Goal: Task Accomplishment & Management: Use online tool/utility

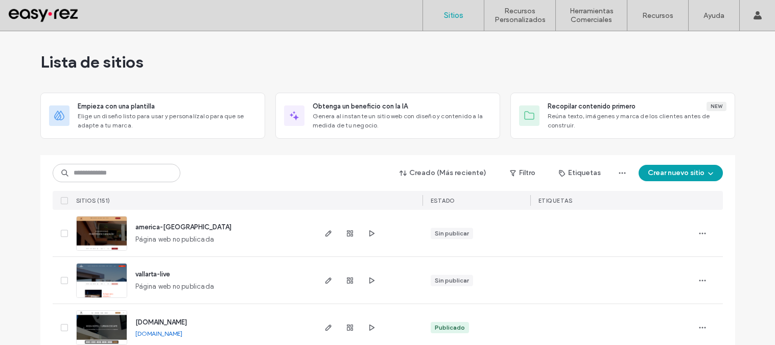
click at [129, 172] on input at bounding box center [117, 173] width 128 height 18
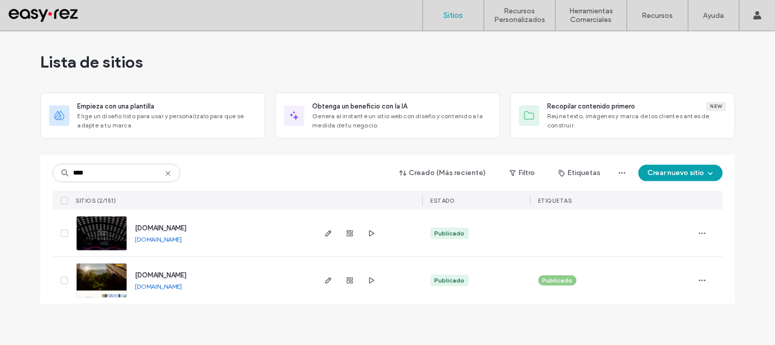
type input "****"
click at [184, 273] on span "[DOMAIN_NAME]" at bounding box center [161, 275] width 52 height 8
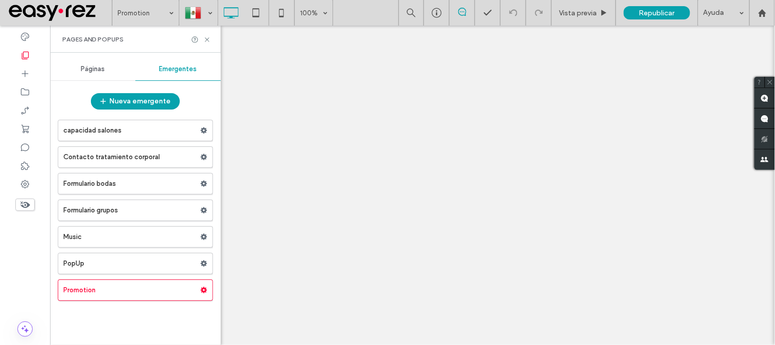
click at [89, 266] on div at bounding box center [387, 172] width 775 height 345
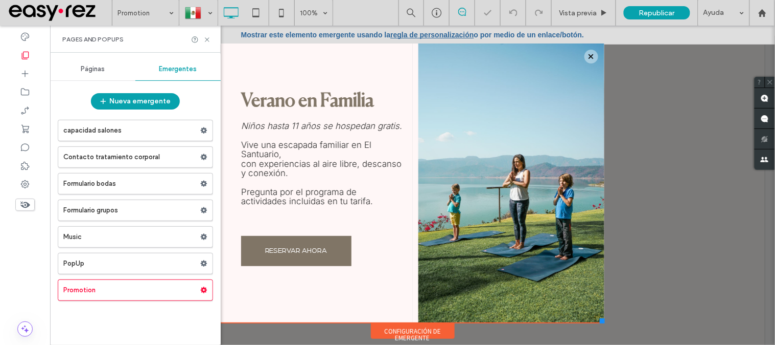
click at [89, 266] on label "PopUp" at bounding box center [131, 263] width 137 height 20
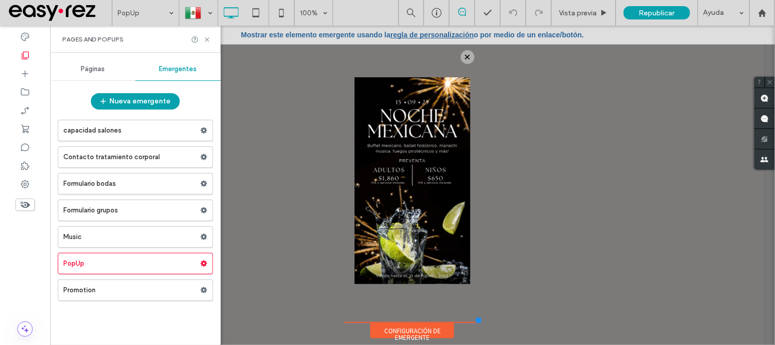
click at [463, 36] on link "regla de personalización" at bounding box center [431, 34] width 83 height 8
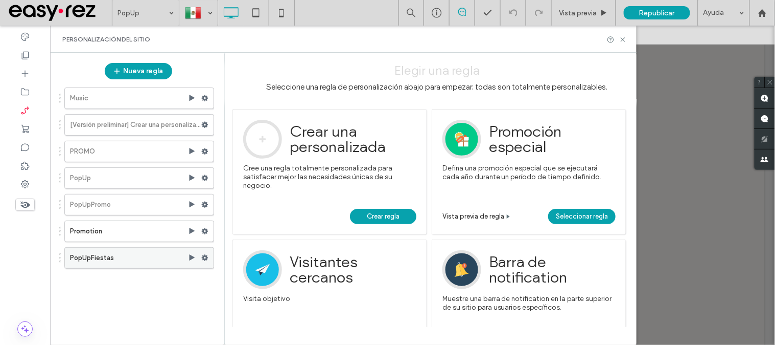
click at [115, 260] on label "PopUpFiestas" at bounding box center [129, 257] width 118 height 20
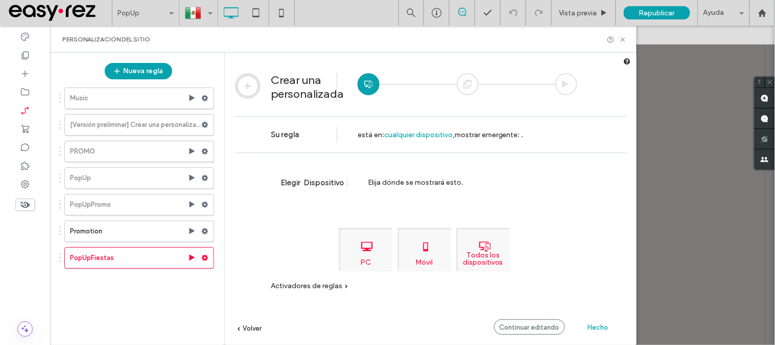
click at [590, 328] on span "Hecho" at bounding box center [598, 327] width 20 height 8
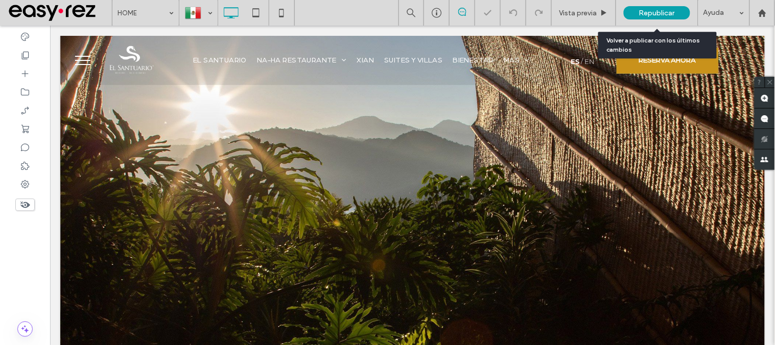
click at [652, 9] on span "Republicar" at bounding box center [658, 13] width 36 height 9
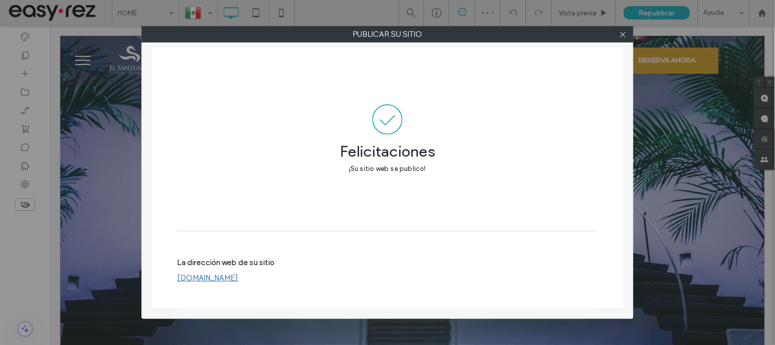
click at [232, 280] on link "[DOMAIN_NAME]" at bounding box center [207, 277] width 61 height 9
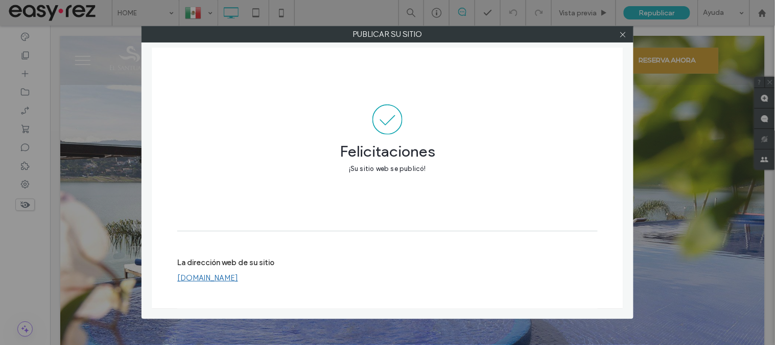
click at [629, 35] on div at bounding box center [622, 34] width 15 height 15
click at [625, 36] on use at bounding box center [623, 34] width 5 height 5
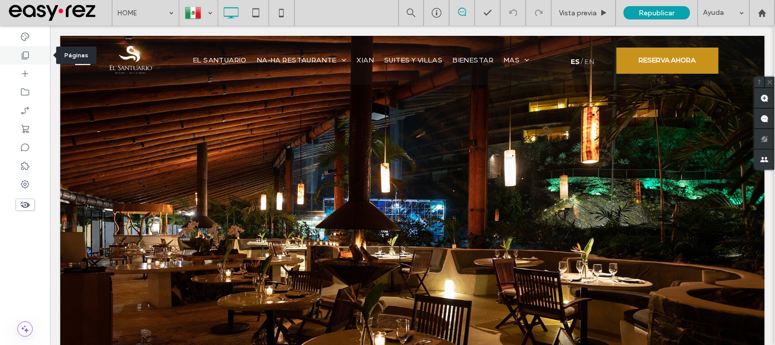
drag, startPoint x: 34, startPoint y: 55, endPoint x: 68, endPoint y: 87, distance: 46.6
click at [34, 55] on div at bounding box center [25, 55] width 50 height 18
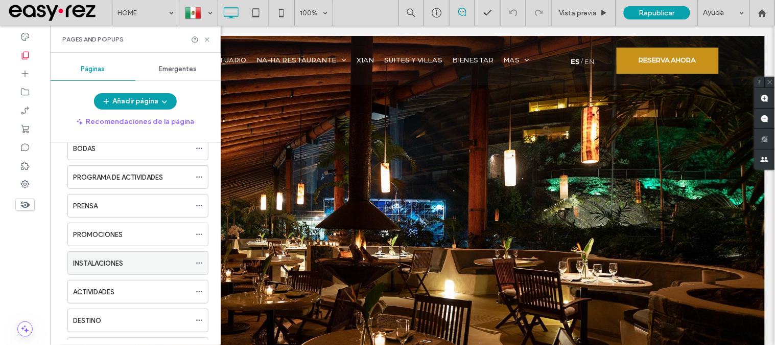
scroll to position [284, 0]
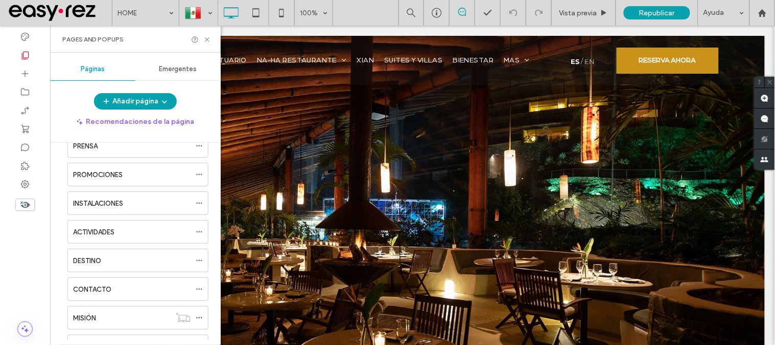
click at [189, 65] on span "Emergentes" at bounding box center [178, 69] width 38 height 8
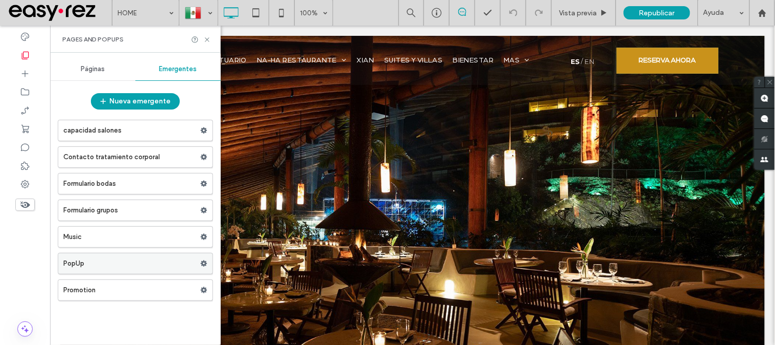
click at [154, 270] on label "PopUp" at bounding box center [131, 263] width 137 height 20
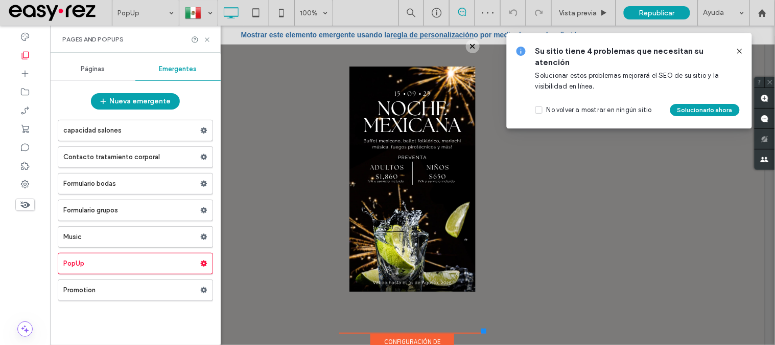
drag, startPoint x: 474, startPoint y: 320, endPoint x: 482, endPoint y: 332, distance: 14.5
click at [482, 332] on div "Click To Paste EL SANTUARIO NA-HA RESTAURANTE EXPERIENCIAS XIAN SUITES Y VILLAS…" at bounding box center [412, 189] width 705 height 309
click at [174, 291] on label "Promotion" at bounding box center [131, 290] width 137 height 20
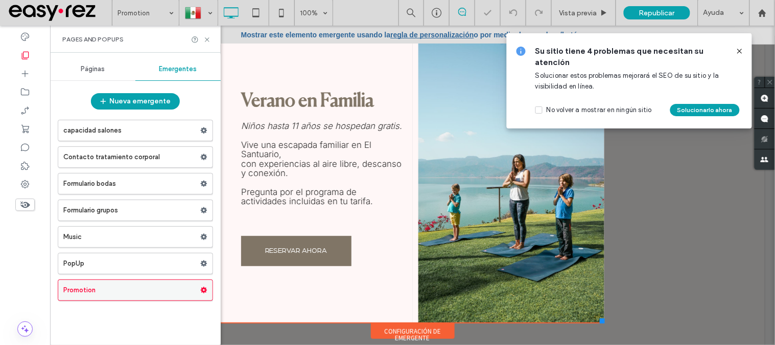
click at [200, 287] on icon at bounding box center [203, 289] width 7 height 7
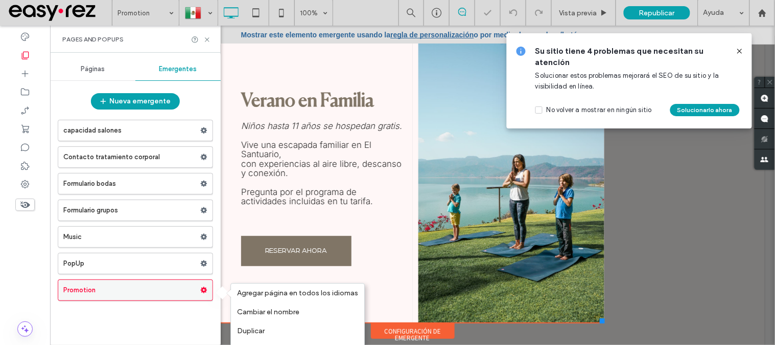
click at [203, 292] on use at bounding box center [204, 290] width 7 height 6
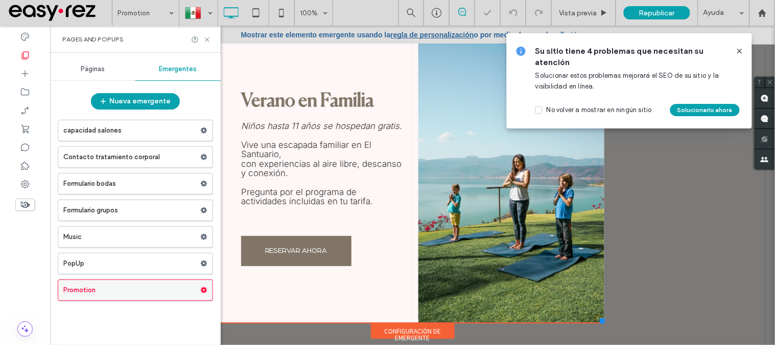
click at [203, 292] on use at bounding box center [204, 290] width 7 height 6
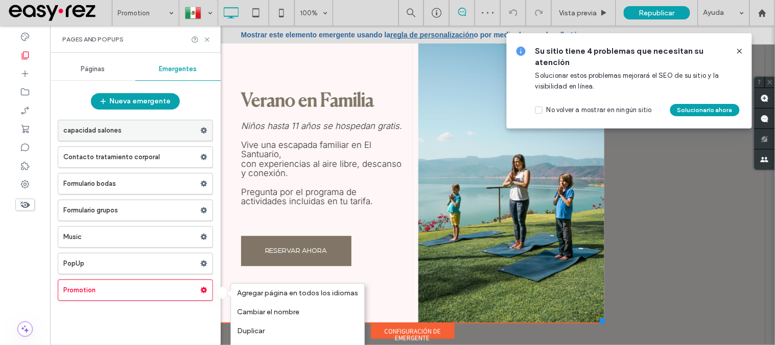
click at [201, 126] on span at bounding box center [203, 130] width 7 height 15
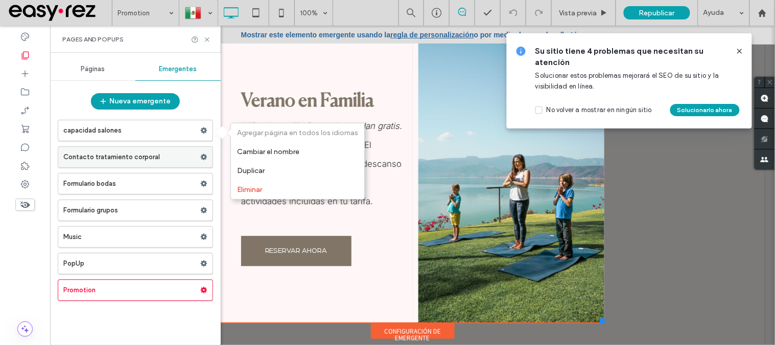
click at [205, 150] on span at bounding box center [203, 156] width 7 height 15
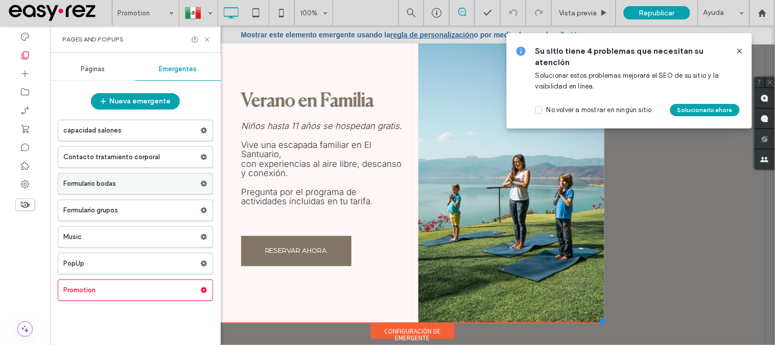
click at [205, 179] on span at bounding box center [203, 183] width 7 height 15
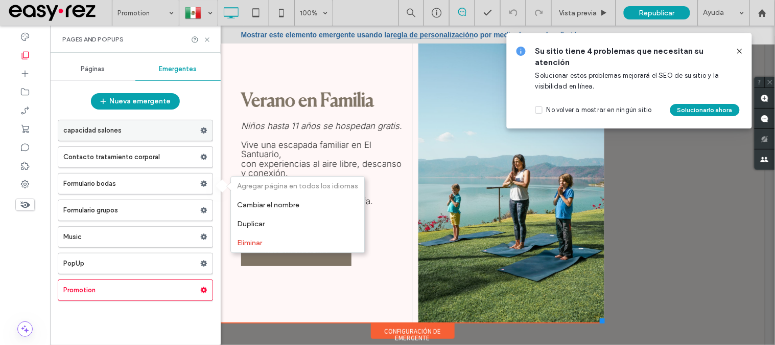
click at [209, 123] on div at bounding box center [206, 130] width 12 height 15
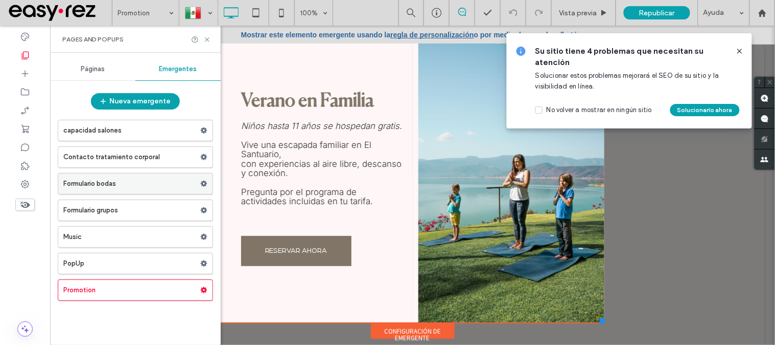
click at [120, 182] on label "Formulario bodas" at bounding box center [131, 183] width 137 height 20
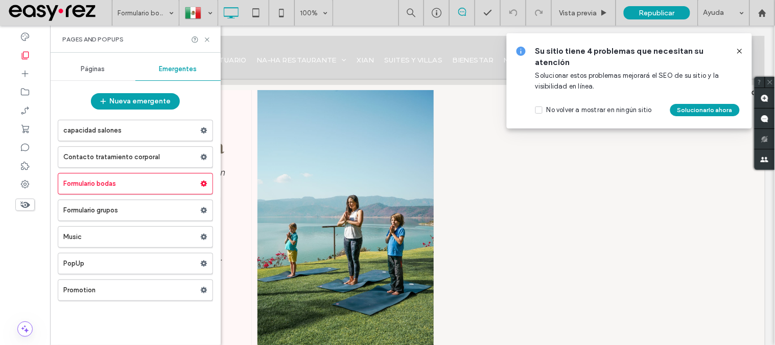
click at [128, 216] on label "Formulario grupos" at bounding box center [131, 210] width 137 height 20
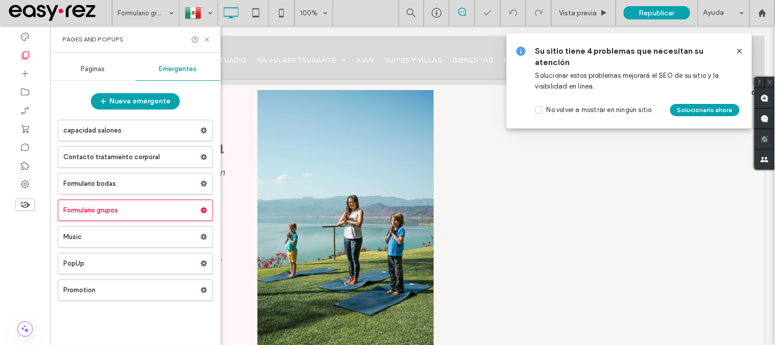
click at [114, 243] on label "Music" at bounding box center [131, 236] width 137 height 20
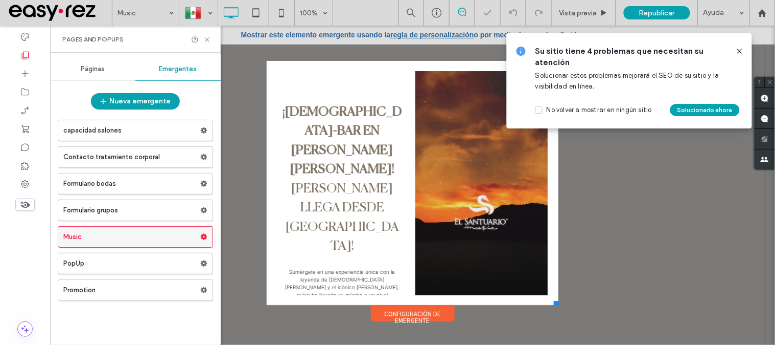
click at [205, 236] on use at bounding box center [204, 237] width 7 height 6
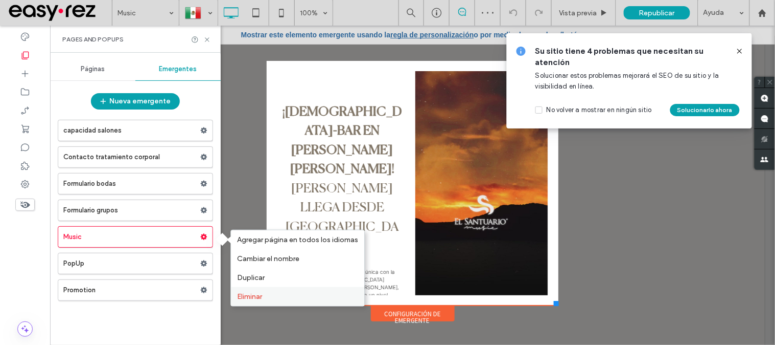
click at [265, 290] on div "Eliminar" at bounding box center [297, 296] width 133 height 19
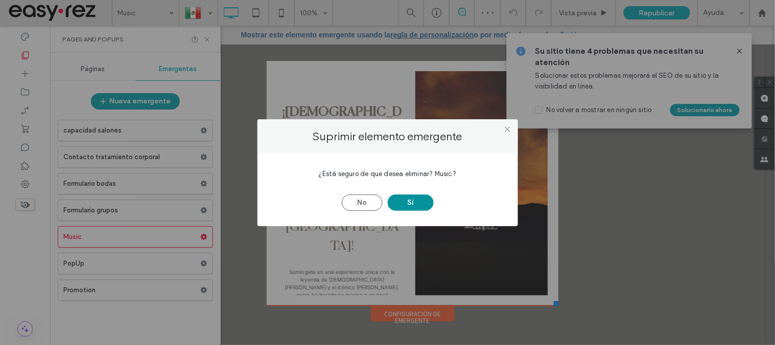
click at [404, 201] on button "Sí" at bounding box center [411, 202] width 46 height 16
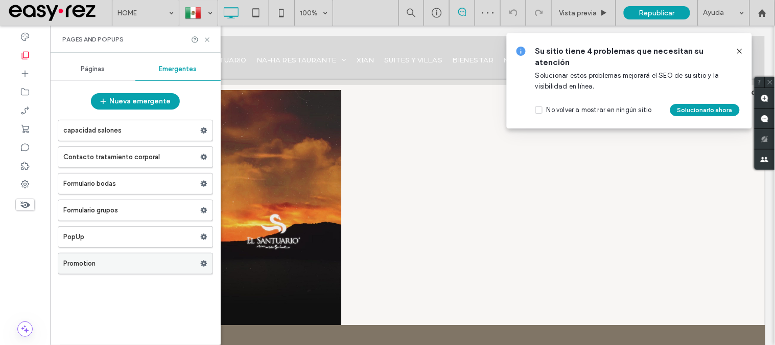
click at [205, 267] on icon at bounding box center [203, 263] width 7 height 7
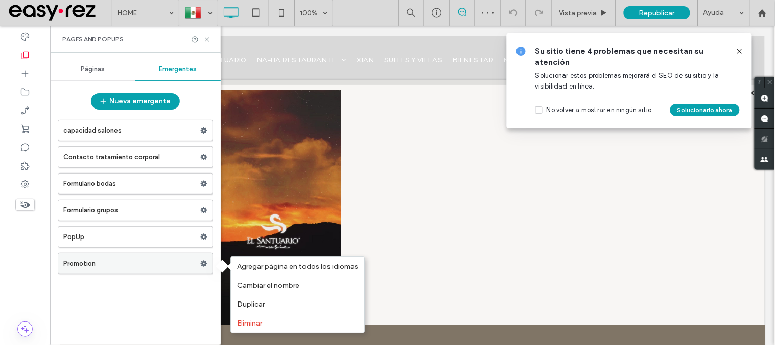
click at [202, 266] on use at bounding box center [204, 263] width 7 height 6
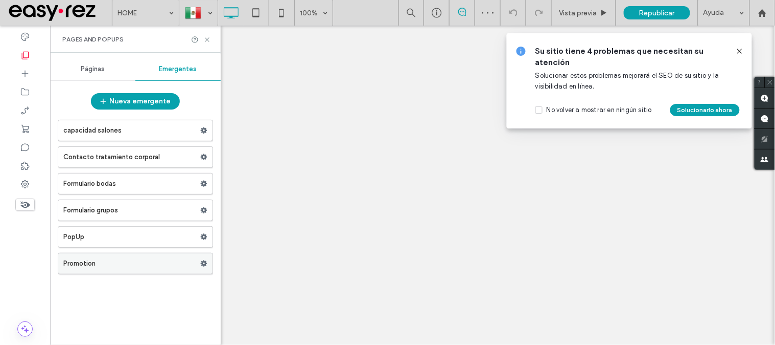
click at [207, 267] on div at bounding box center [206, 263] width 12 height 15
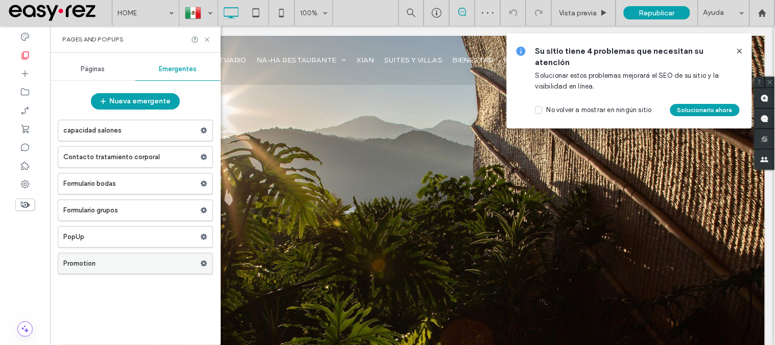
click at [202, 265] on use at bounding box center [204, 263] width 7 height 6
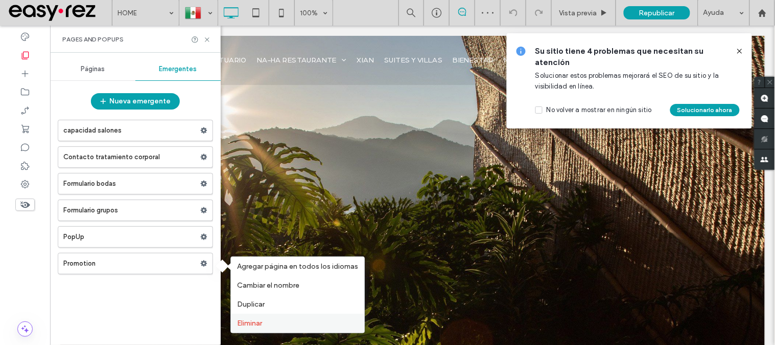
click at [262, 323] on span "Eliminar" at bounding box center [249, 322] width 25 height 9
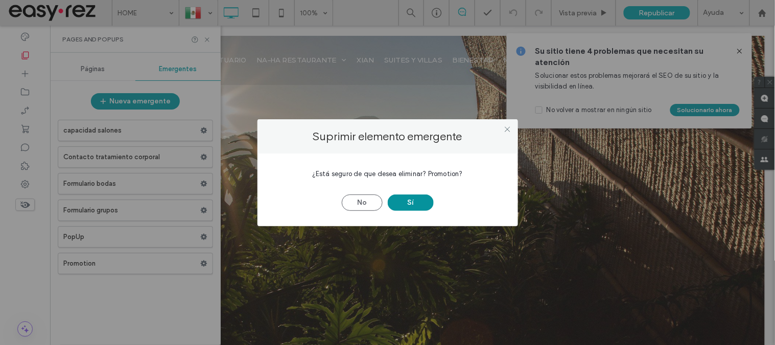
click at [412, 198] on button "Sí" at bounding box center [411, 202] width 46 height 16
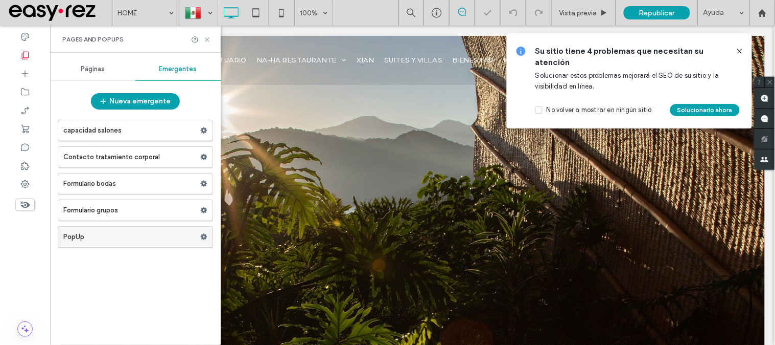
click at [156, 238] on label "PopUp" at bounding box center [131, 236] width 137 height 20
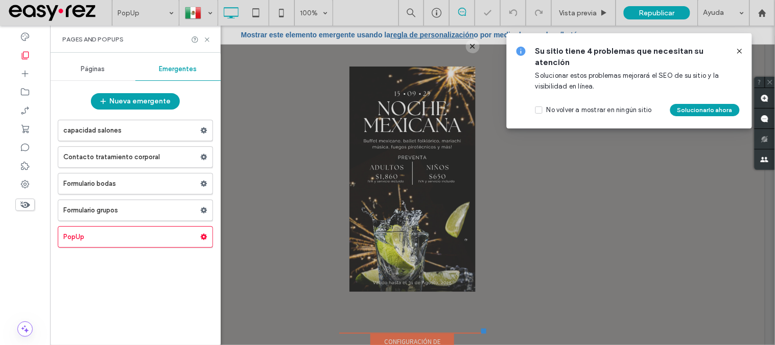
drag, startPoint x: 744, startPoint y: 48, endPoint x: 693, endPoint y: 23, distance: 56.9
click at [744, 48] on icon at bounding box center [740, 51] width 8 height 8
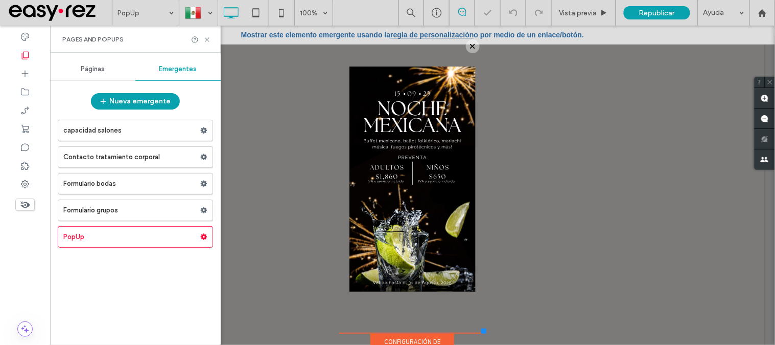
click at [440, 34] on link "regla de personalización" at bounding box center [431, 34] width 83 height 8
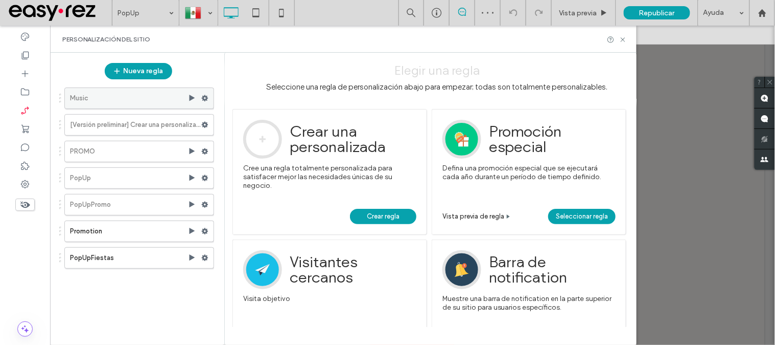
click at [132, 99] on label "Music" at bounding box center [129, 98] width 118 height 20
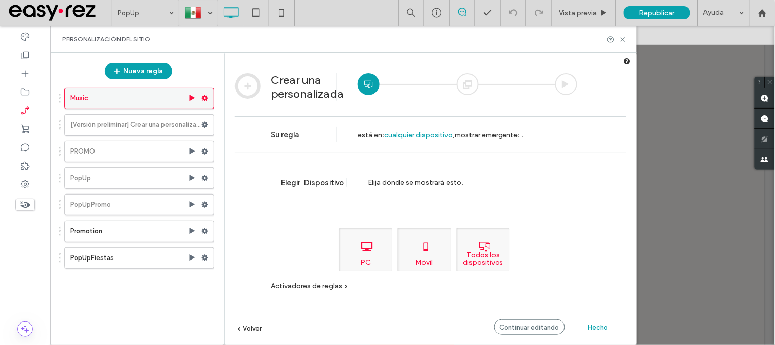
click at [203, 99] on use at bounding box center [205, 98] width 7 height 6
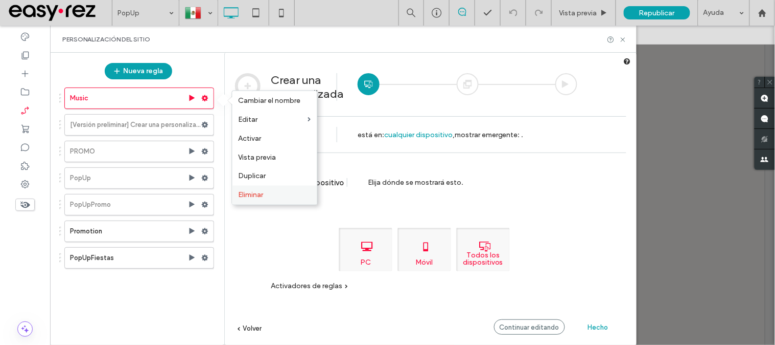
click at [262, 193] on span "Eliminar" at bounding box center [251, 195] width 25 height 9
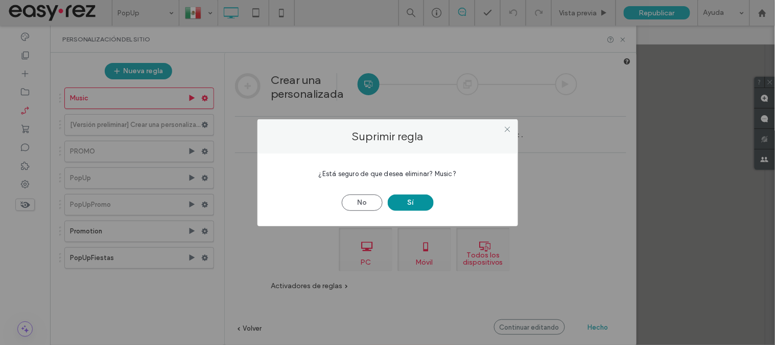
click at [402, 200] on button "Sí" at bounding box center [411, 202] width 46 height 16
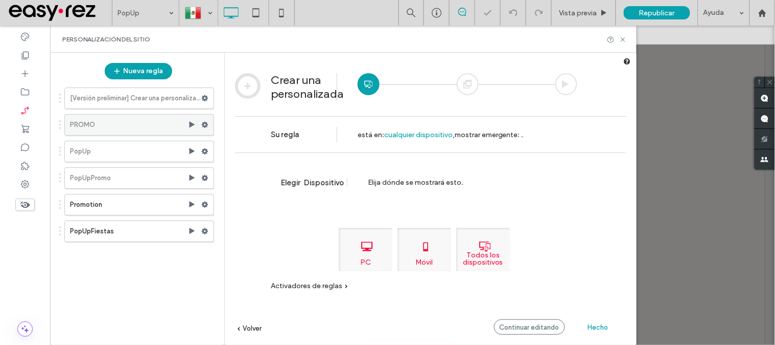
click at [208, 123] on icon at bounding box center [204, 124] width 7 height 7
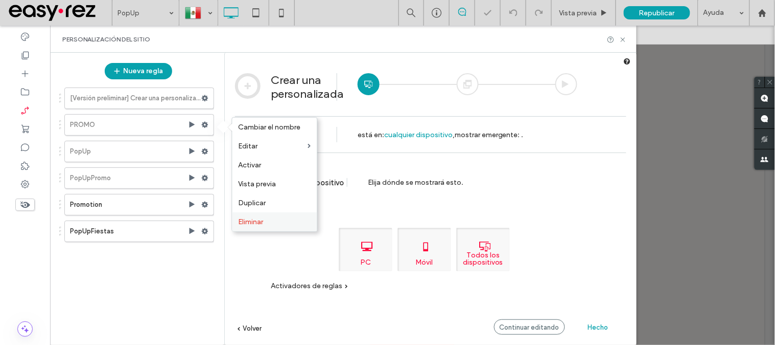
click at [288, 221] on label "Eliminar" at bounding box center [275, 221] width 73 height 9
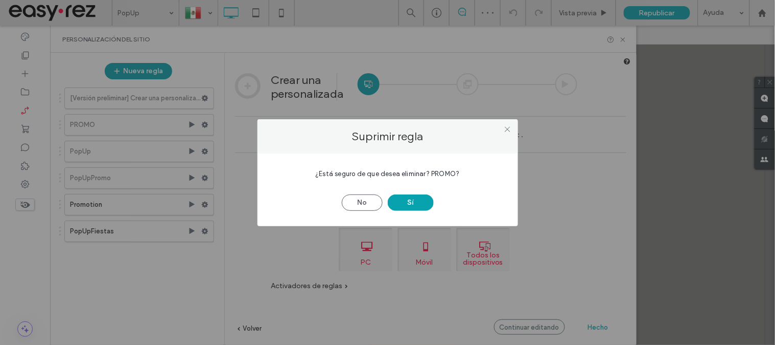
click at [406, 195] on button "Sí" at bounding box center [411, 202] width 46 height 16
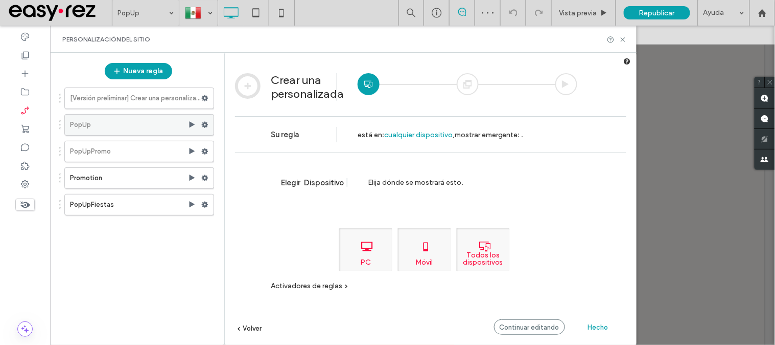
click at [203, 126] on use at bounding box center [205, 125] width 7 height 6
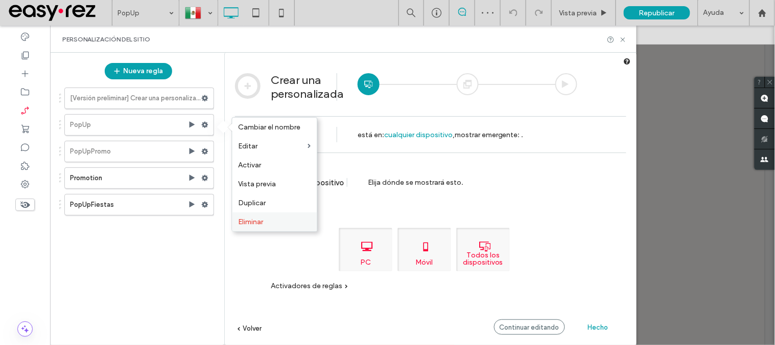
click at [275, 223] on label "Eliminar" at bounding box center [275, 221] width 73 height 9
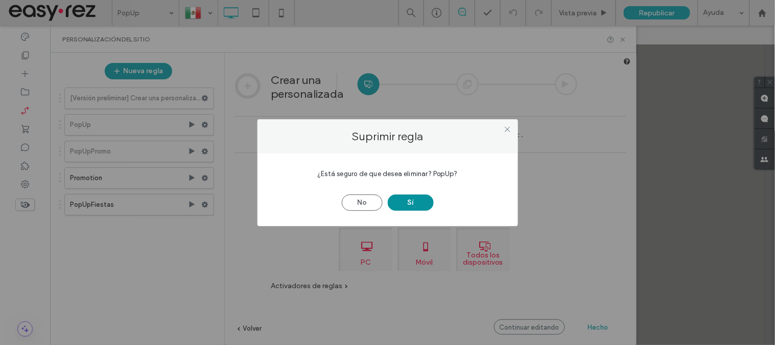
click at [413, 204] on button "Sí" at bounding box center [411, 202] width 46 height 16
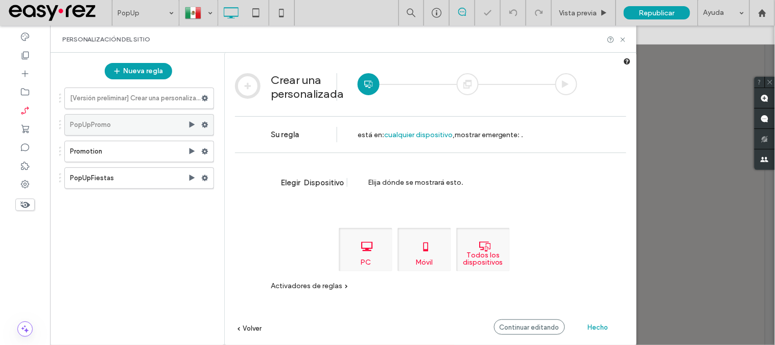
click at [205, 124] on icon at bounding box center [204, 124] width 7 height 7
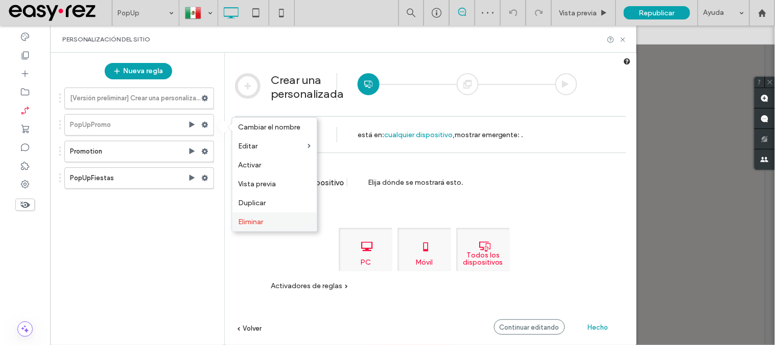
click at [288, 218] on label "Eliminar" at bounding box center [275, 221] width 73 height 9
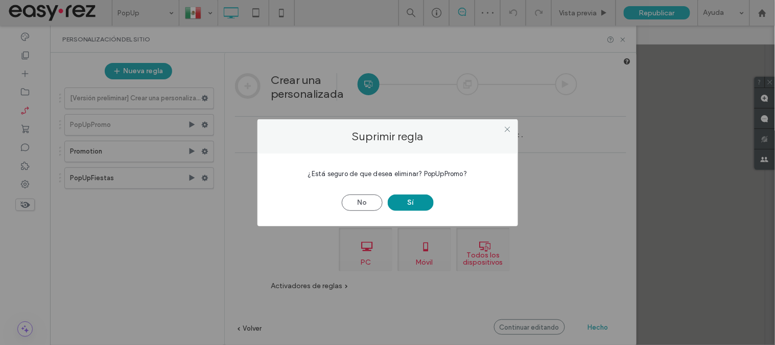
click at [403, 205] on button "Sí" at bounding box center [411, 202] width 46 height 16
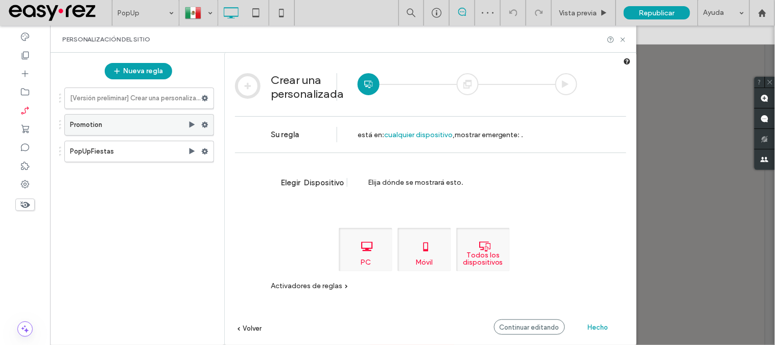
click at [202, 121] on icon at bounding box center [204, 124] width 7 height 7
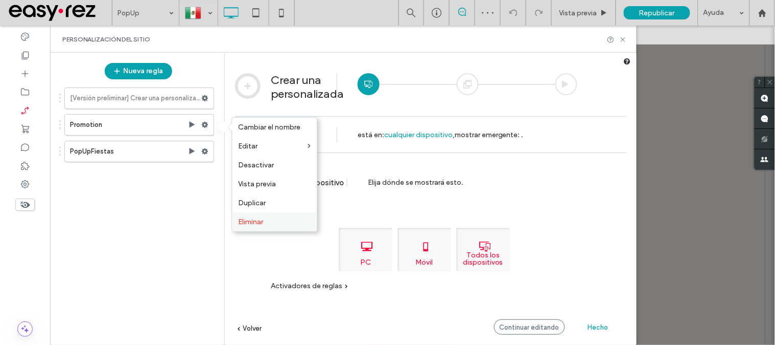
click at [300, 217] on label "Eliminar" at bounding box center [275, 221] width 73 height 9
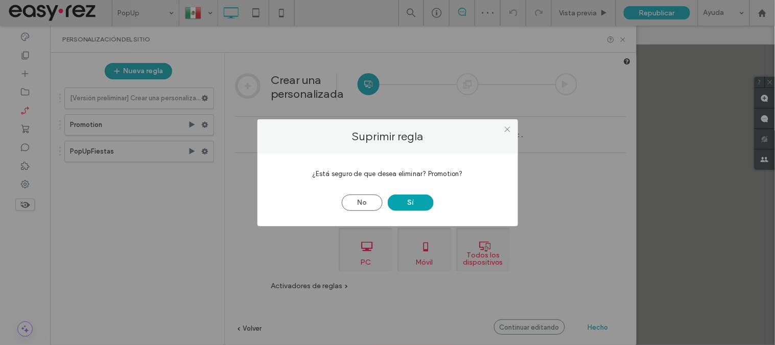
drag, startPoint x: 404, startPoint y: 203, endPoint x: 364, endPoint y: 193, distance: 41.3
click at [405, 203] on button "Sí" at bounding box center [411, 202] width 46 height 16
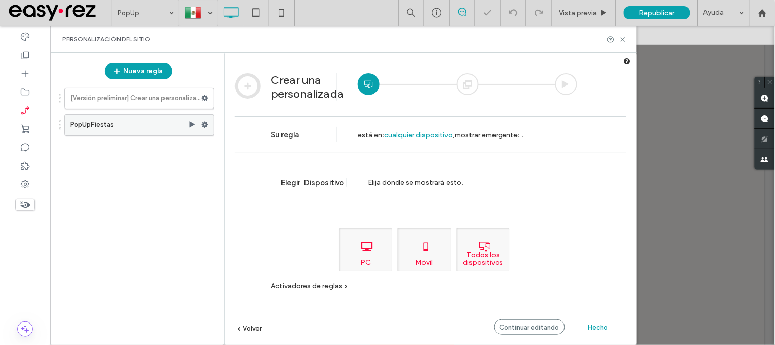
click at [206, 125] on icon at bounding box center [204, 124] width 7 height 7
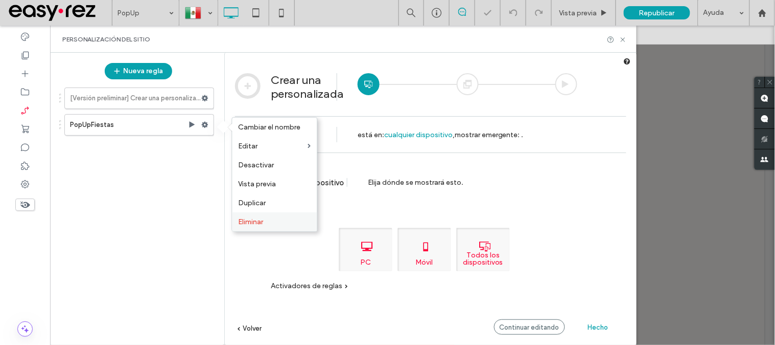
click at [284, 218] on label "Eliminar" at bounding box center [275, 221] width 73 height 9
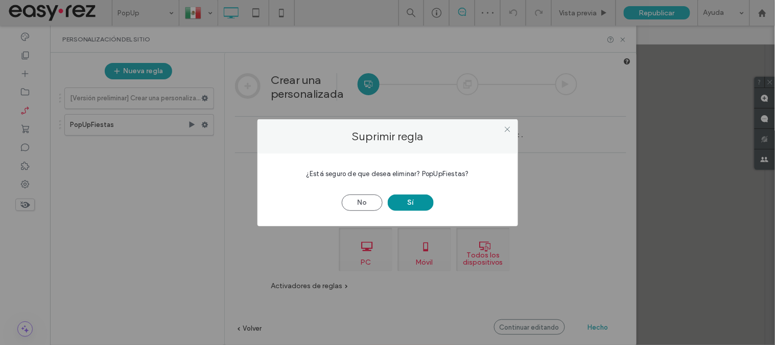
click at [432, 202] on button "Sí" at bounding box center [411, 202] width 46 height 16
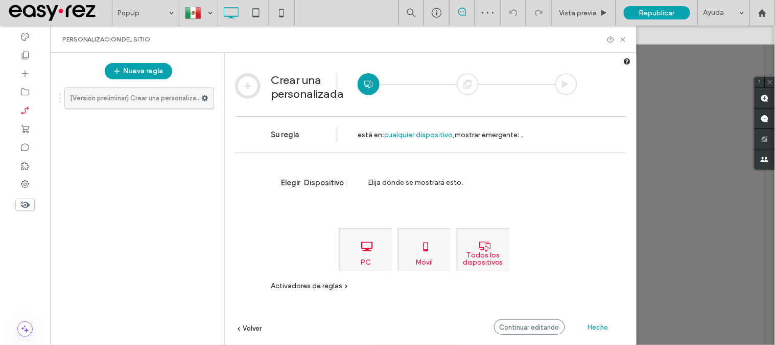
click at [205, 98] on icon at bounding box center [204, 98] width 7 height 7
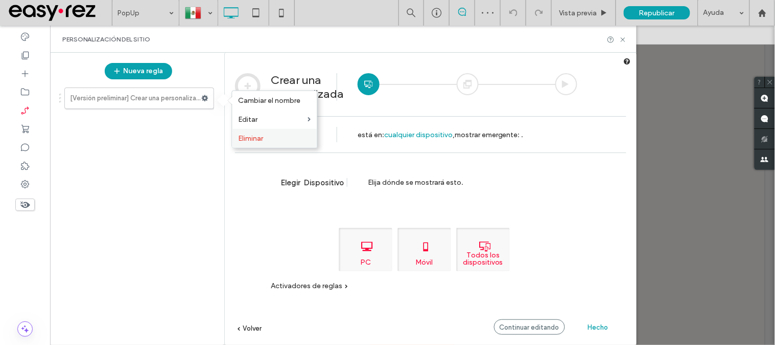
click at [260, 142] on div "Eliminar" at bounding box center [275, 138] width 85 height 19
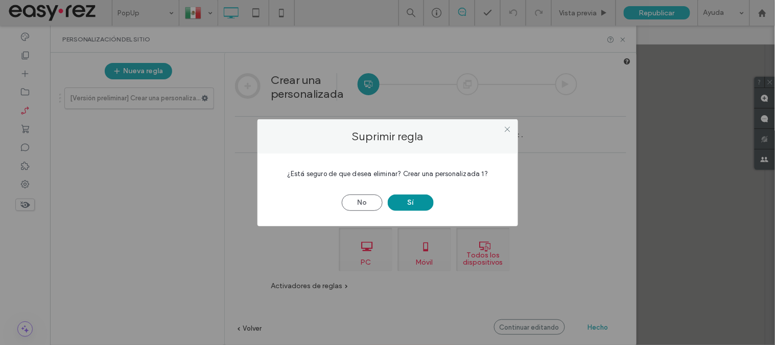
click at [428, 196] on button "Sí" at bounding box center [411, 202] width 46 height 16
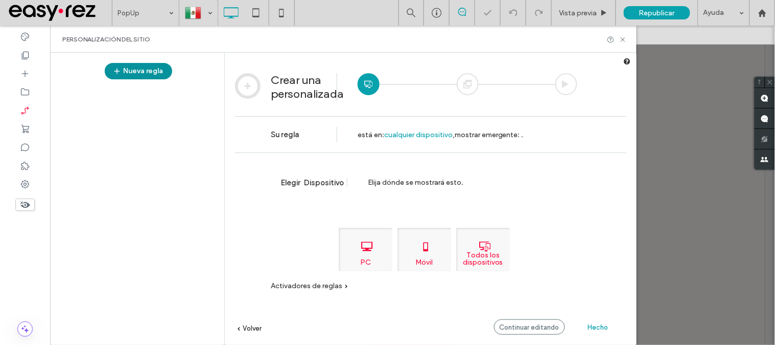
click at [166, 73] on button "Nueva regla" at bounding box center [138, 71] width 67 height 16
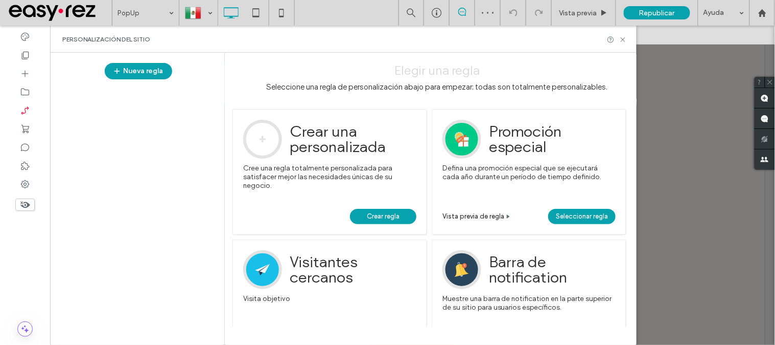
click at [407, 211] on link "Crear regla" at bounding box center [383, 216] width 66 height 15
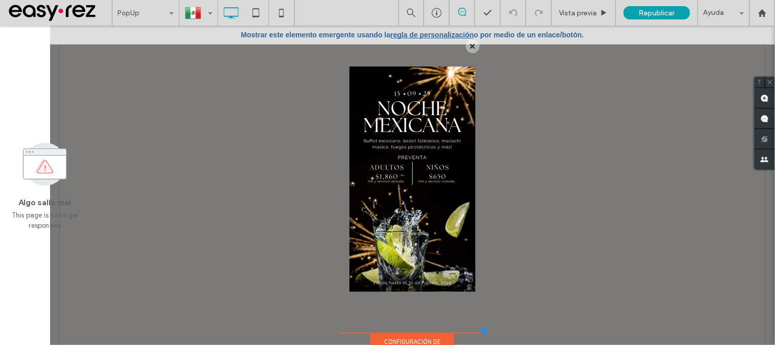
click at [421, 27] on div "Mostrar este elemento emergente usando la regla de personalización o por medio …" at bounding box center [412, 34] width 725 height 18
click at [424, 34] on link "regla de personalización" at bounding box center [431, 34] width 83 height 8
click at [425, 34] on link "regla de personalización" at bounding box center [431, 34] width 83 height 8
click at [426, 34] on link "regla de personalización" at bounding box center [431, 34] width 83 height 8
click at [427, 34] on link "regla de personalización" at bounding box center [431, 34] width 83 height 8
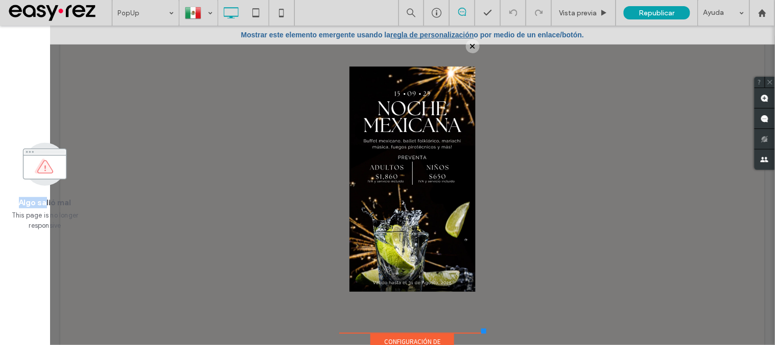
click at [45, 193] on div "Algo salió mal This page is no longer responsive" at bounding box center [45, 185] width 74 height 91
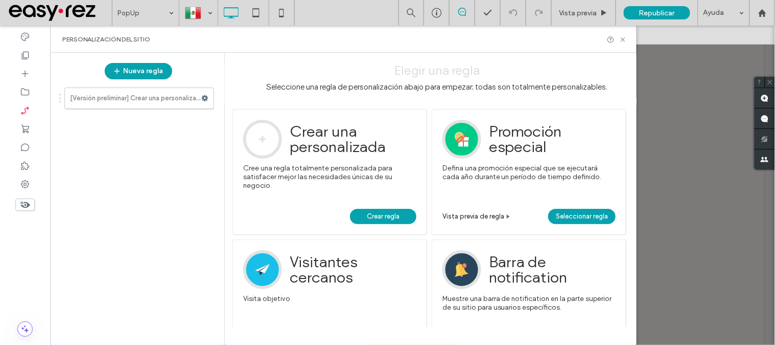
click at [385, 220] on span "Crear regla" at bounding box center [383, 216] width 33 height 15
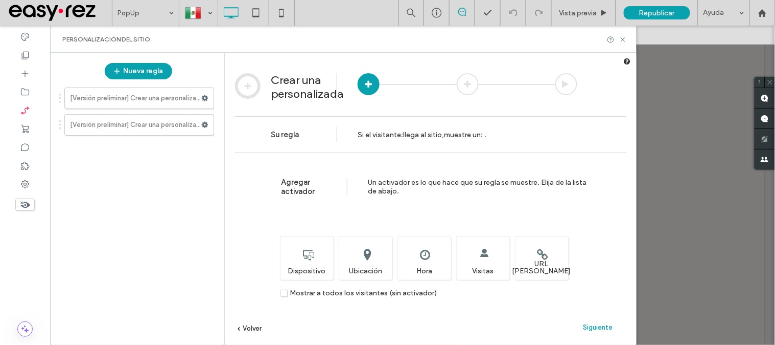
click at [320, 302] on div "Agregar activador Un activador es lo que hace que su regla se muestre. Elija de…" at bounding box center [431, 263] width 412 height 223
click at [320, 294] on span "Mostrar a todos los visitantes (sin activador)" at bounding box center [363, 292] width 147 height 9
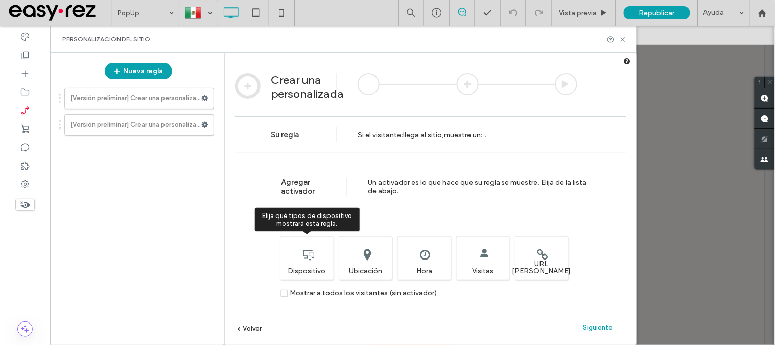
click at [314, 264] on div "Elija qué tipos de dispositivo mostrará esta regla. Dispositivo" at bounding box center [307, 257] width 54 height 43
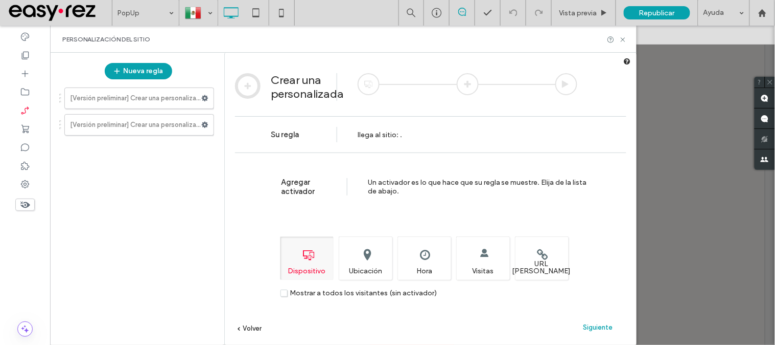
click at [599, 328] on span "Siguiente" at bounding box center [599, 327] width 30 height 8
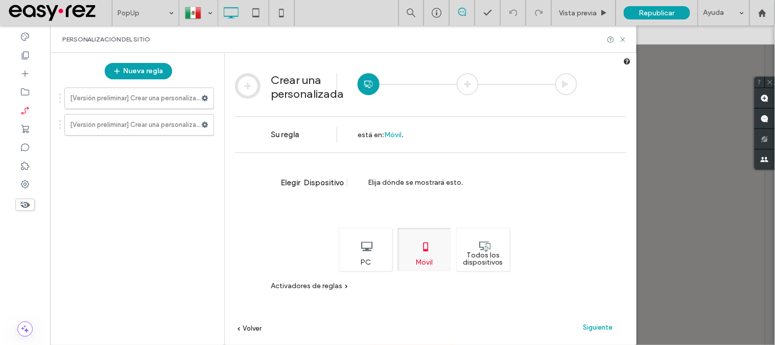
click at [489, 257] on div "Todos los dispositivos" at bounding box center [483, 248] width 54 height 43
click at [583, 322] on div "Siguiente" at bounding box center [598, 326] width 56 height 15
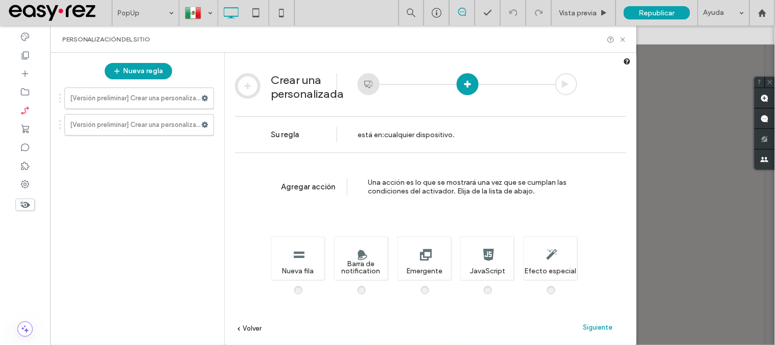
click at [425, 282] on div "Una nueva sección en el sitio que solo se muestra cuando se activa esta regla. …" at bounding box center [424, 254] width 307 height 57
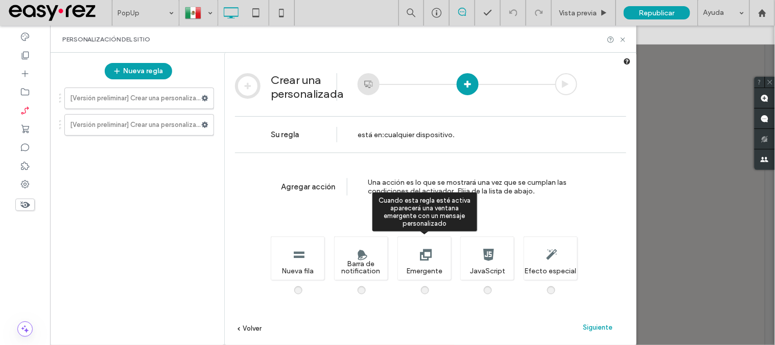
click at [431, 285] on span at bounding box center [431, 285] width 0 height 0
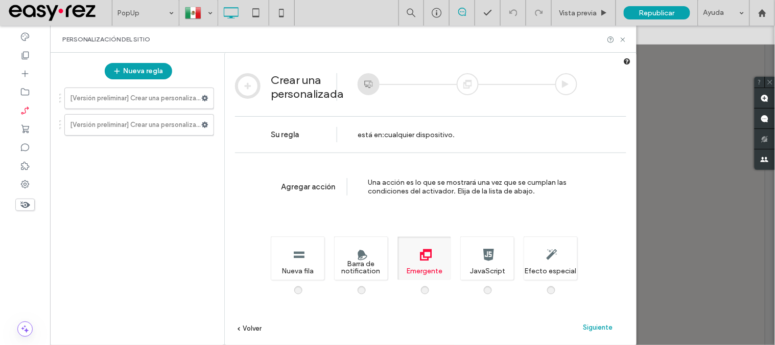
click at [609, 328] on span "Siguiente" at bounding box center [599, 327] width 30 height 8
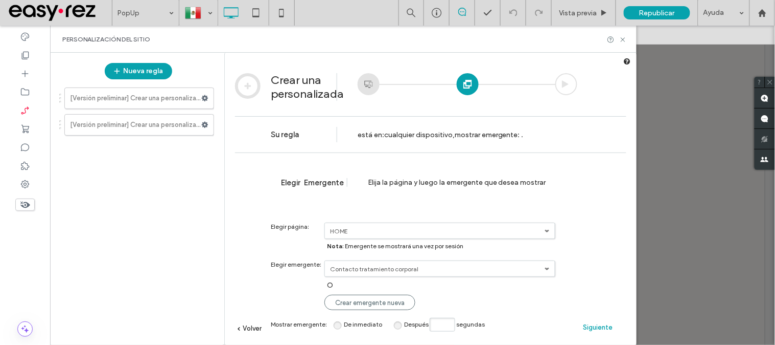
click at [442, 235] on label "Contacto tratamiento corporal" at bounding box center [437, 231] width 215 height 8
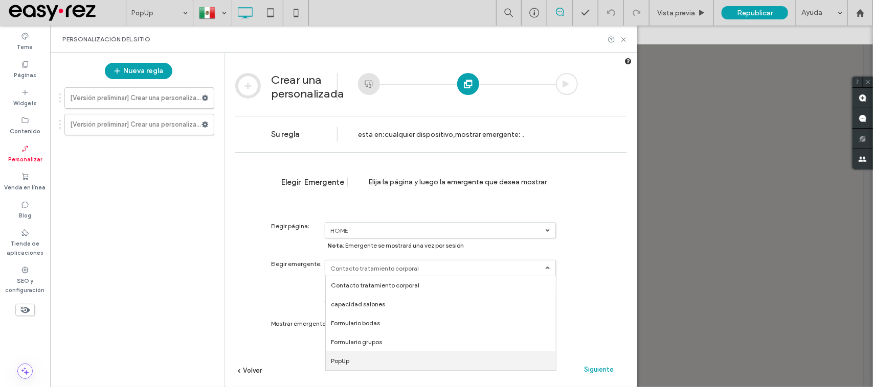
click at [0, 0] on link "PopUp" at bounding box center [0, 0] width 0 height 0
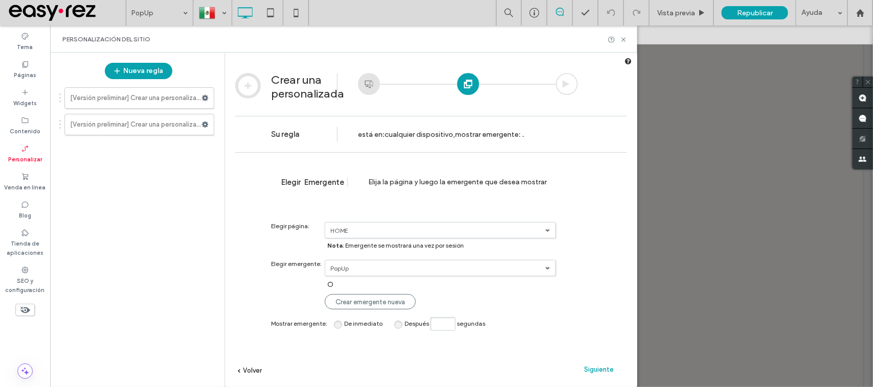
click at [602, 344] on div "Siguiente" at bounding box center [598, 369] width 56 height 15
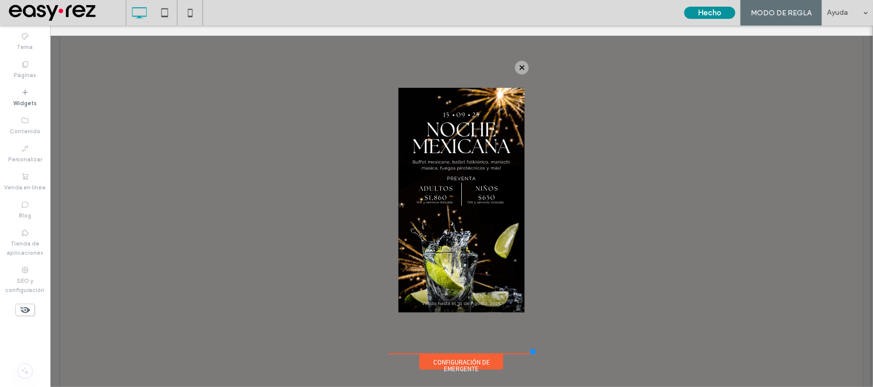
click at [714, 13] on button "Hecho" at bounding box center [709, 13] width 51 height 12
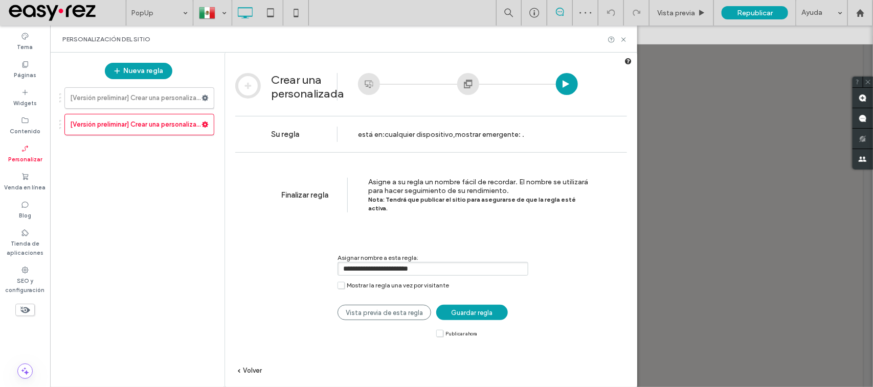
drag, startPoint x: 453, startPoint y: 254, endPoint x: 229, endPoint y: 260, distance: 224.5
click at [229, 260] on div "**********" at bounding box center [431, 285] width 412 height 266
type input "*****"
click at [483, 311] on span "Guardar regla" at bounding box center [471, 313] width 41 height 8
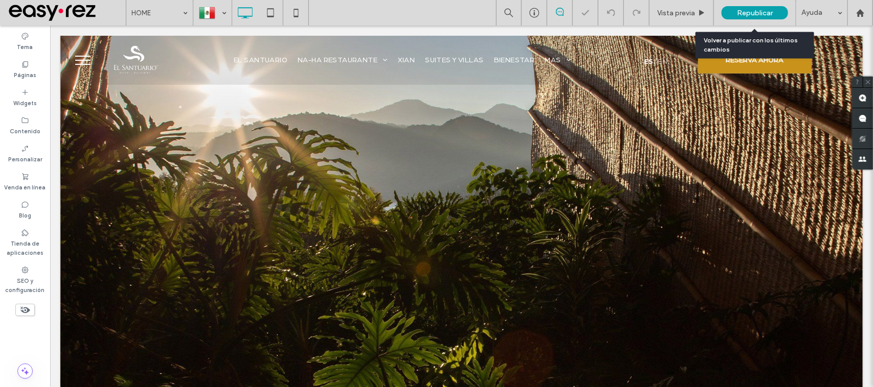
click at [769, 14] on span "Republicar" at bounding box center [755, 13] width 36 height 9
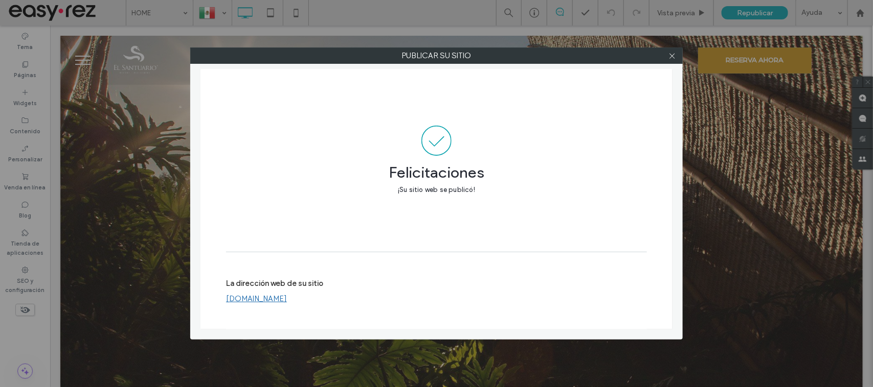
click at [260, 302] on link "[DOMAIN_NAME]" at bounding box center [256, 298] width 61 height 9
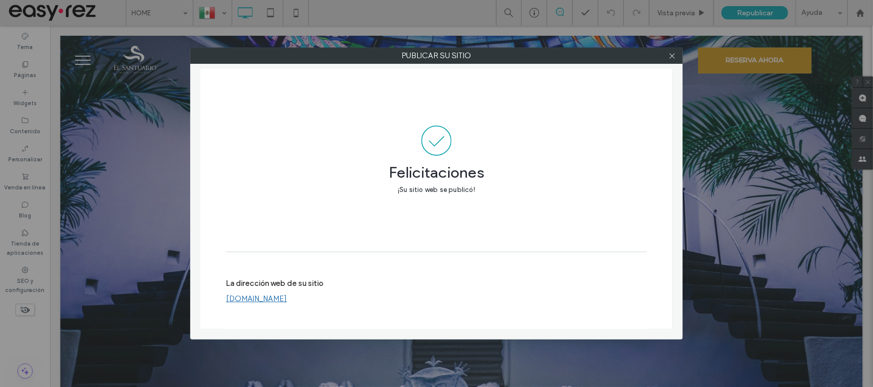
click at [277, 300] on link "[DOMAIN_NAME]" at bounding box center [256, 298] width 61 height 9
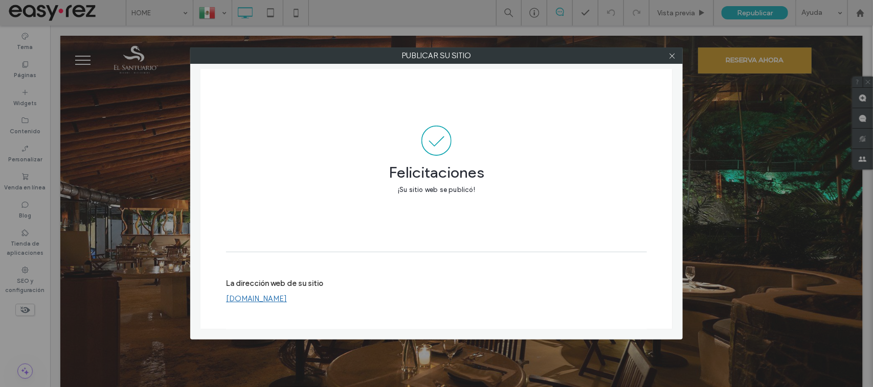
click at [287, 298] on link "[DOMAIN_NAME]" at bounding box center [256, 298] width 61 height 9
